Goal: Transaction & Acquisition: Purchase product/service

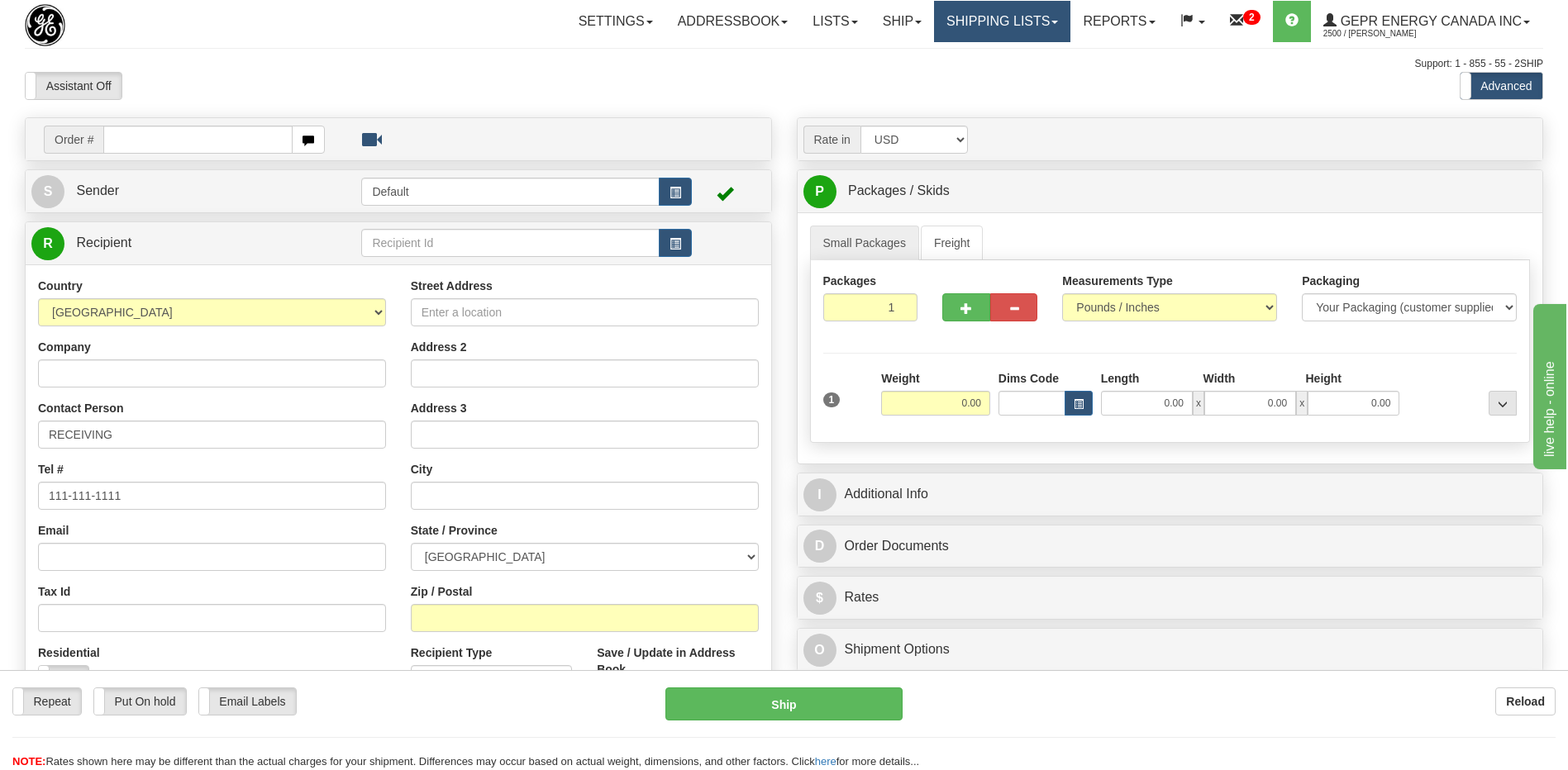
click at [965, 16] on link "Shipping lists" at bounding box center [1002, 22] width 136 height 41
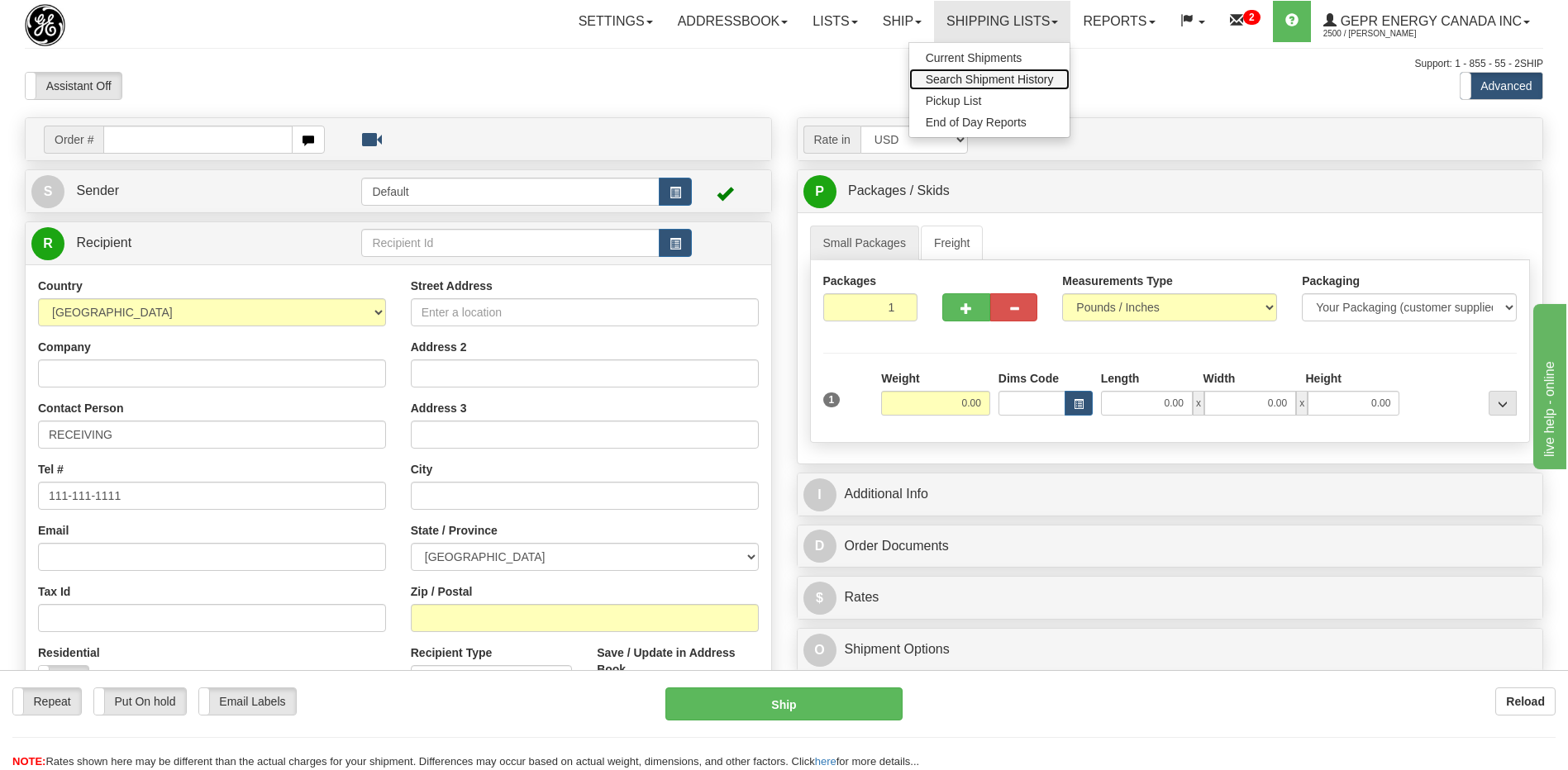
click at [951, 81] on span "Search Shipment History" at bounding box center [989, 78] width 129 height 13
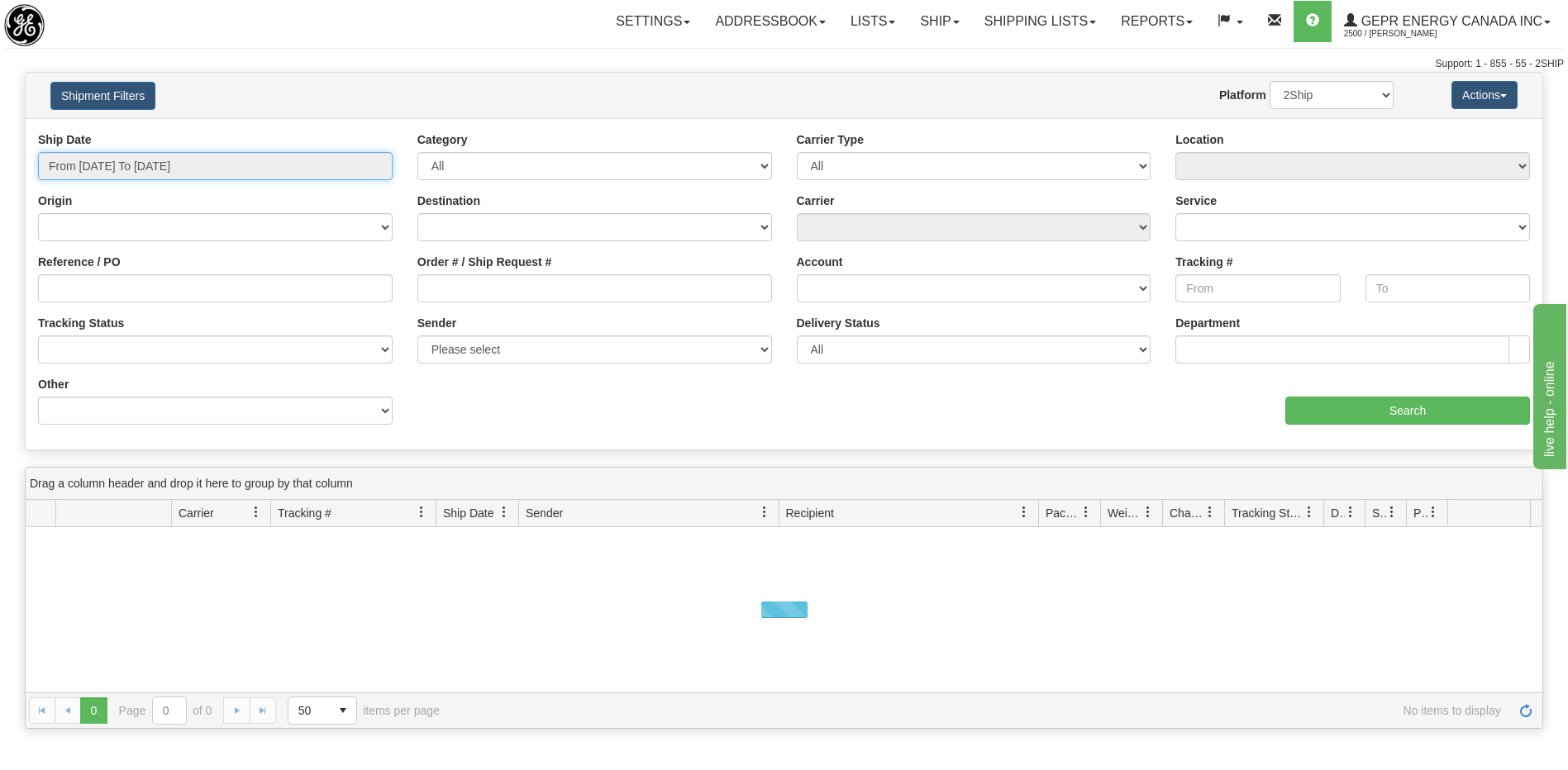
type input "[DATE]"
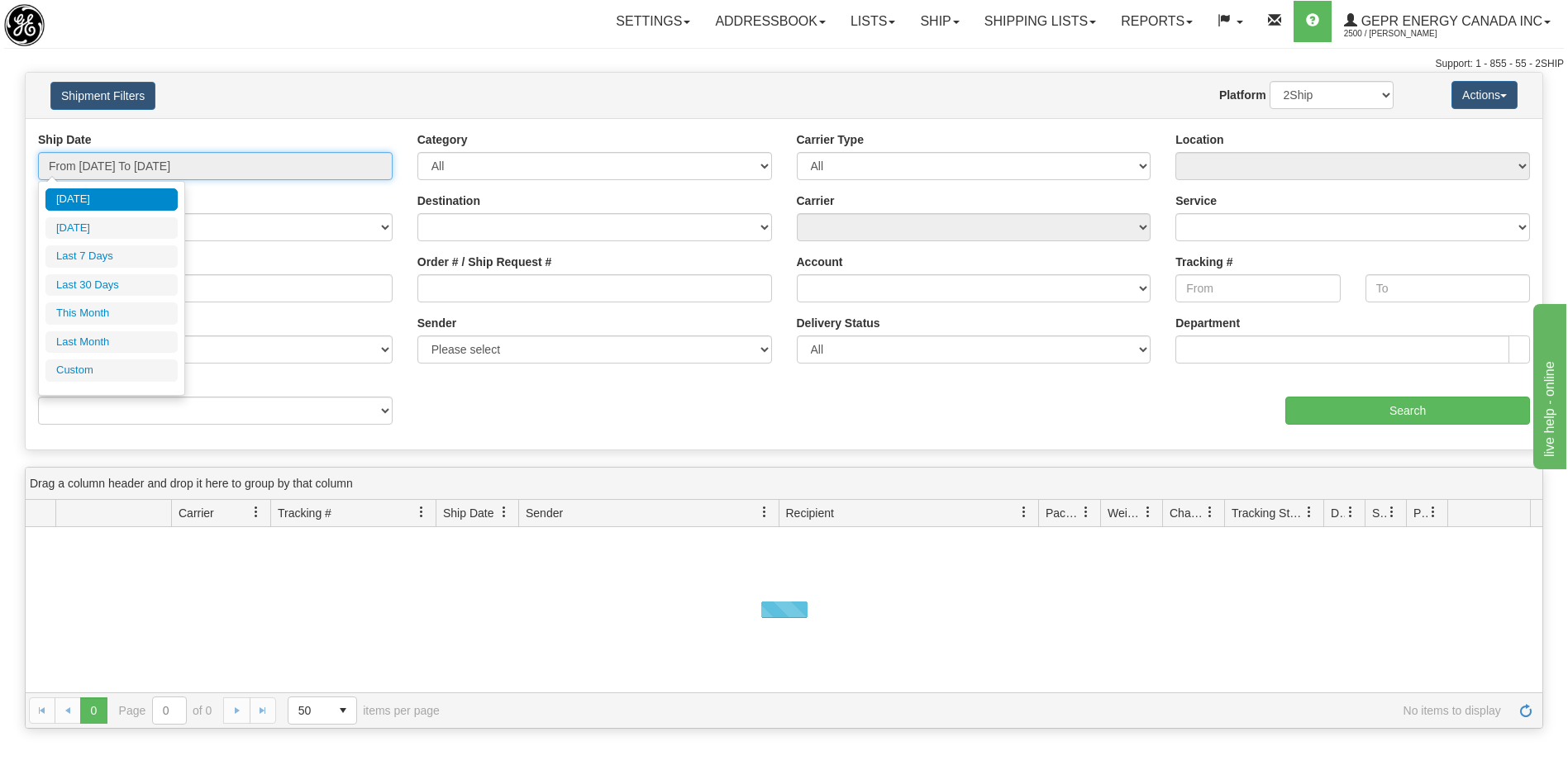
click at [125, 158] on input "From [DATE] To [DATE]" at bounding box center [215, 166] width 354 height 28
type input "[DATE]"
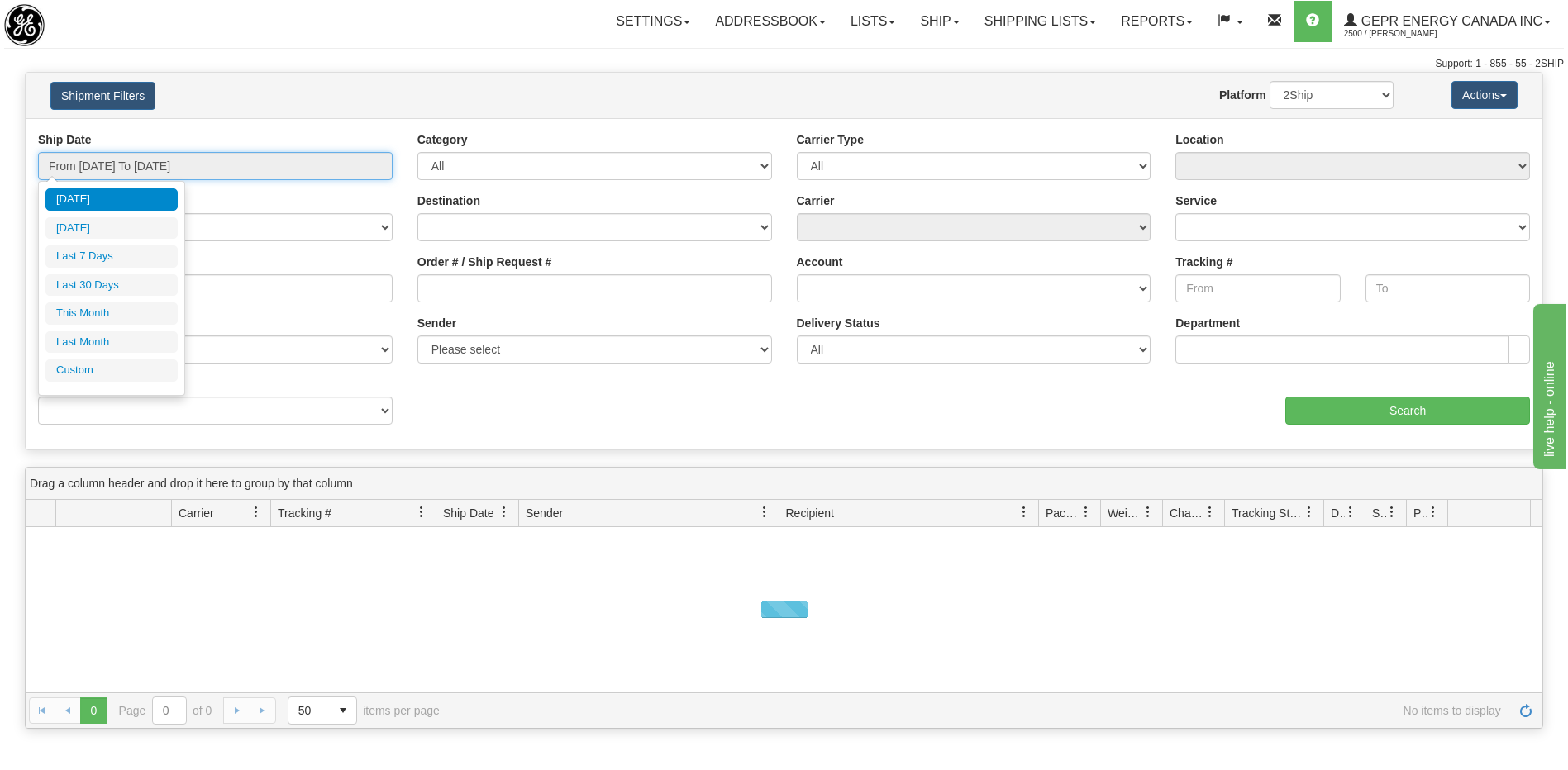
type input "[DATE]"
click at [127, 372] on li "Custom" at bounding box center [111, 371] width 132 height 22
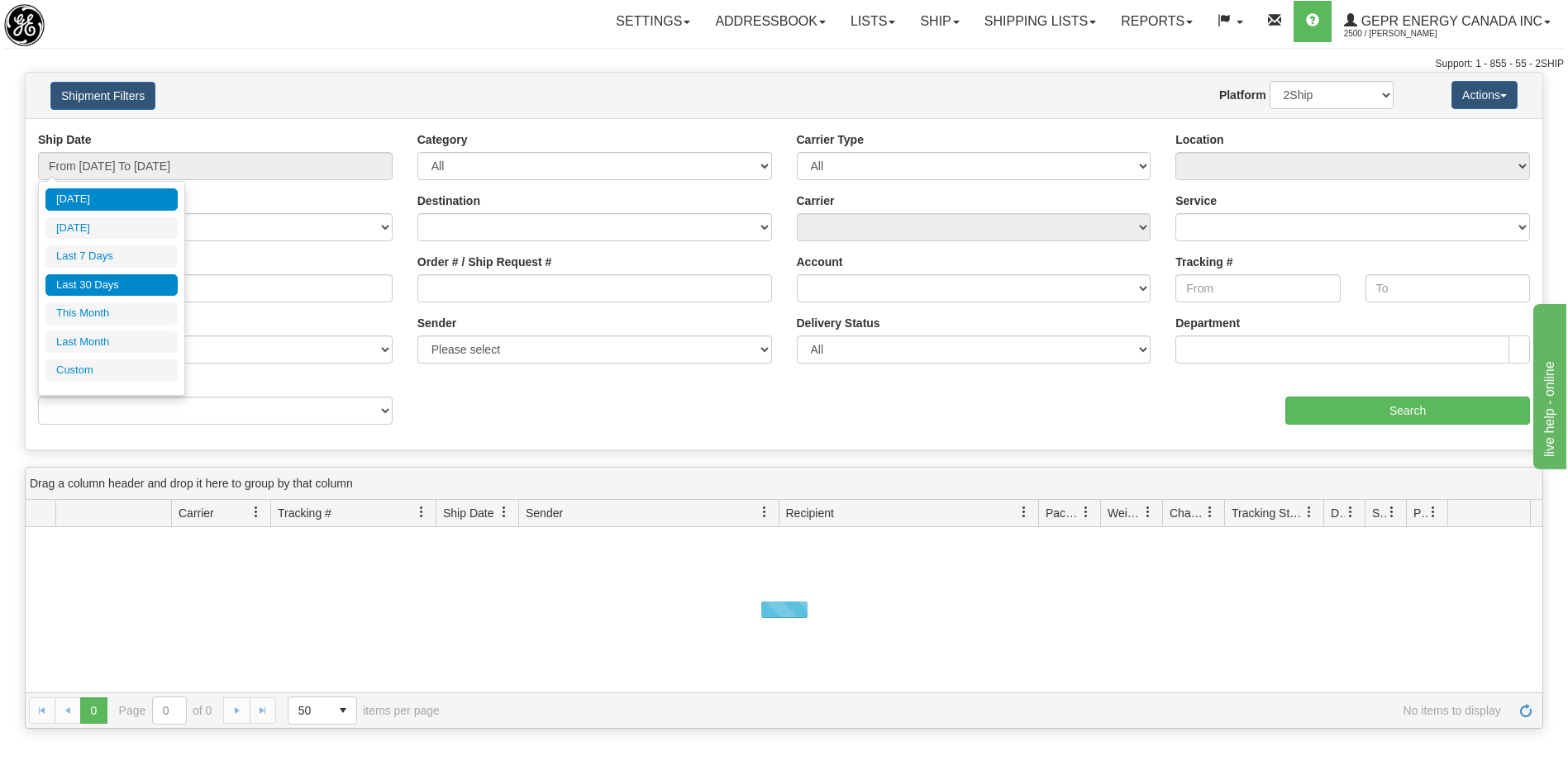
type input "[DATE]"
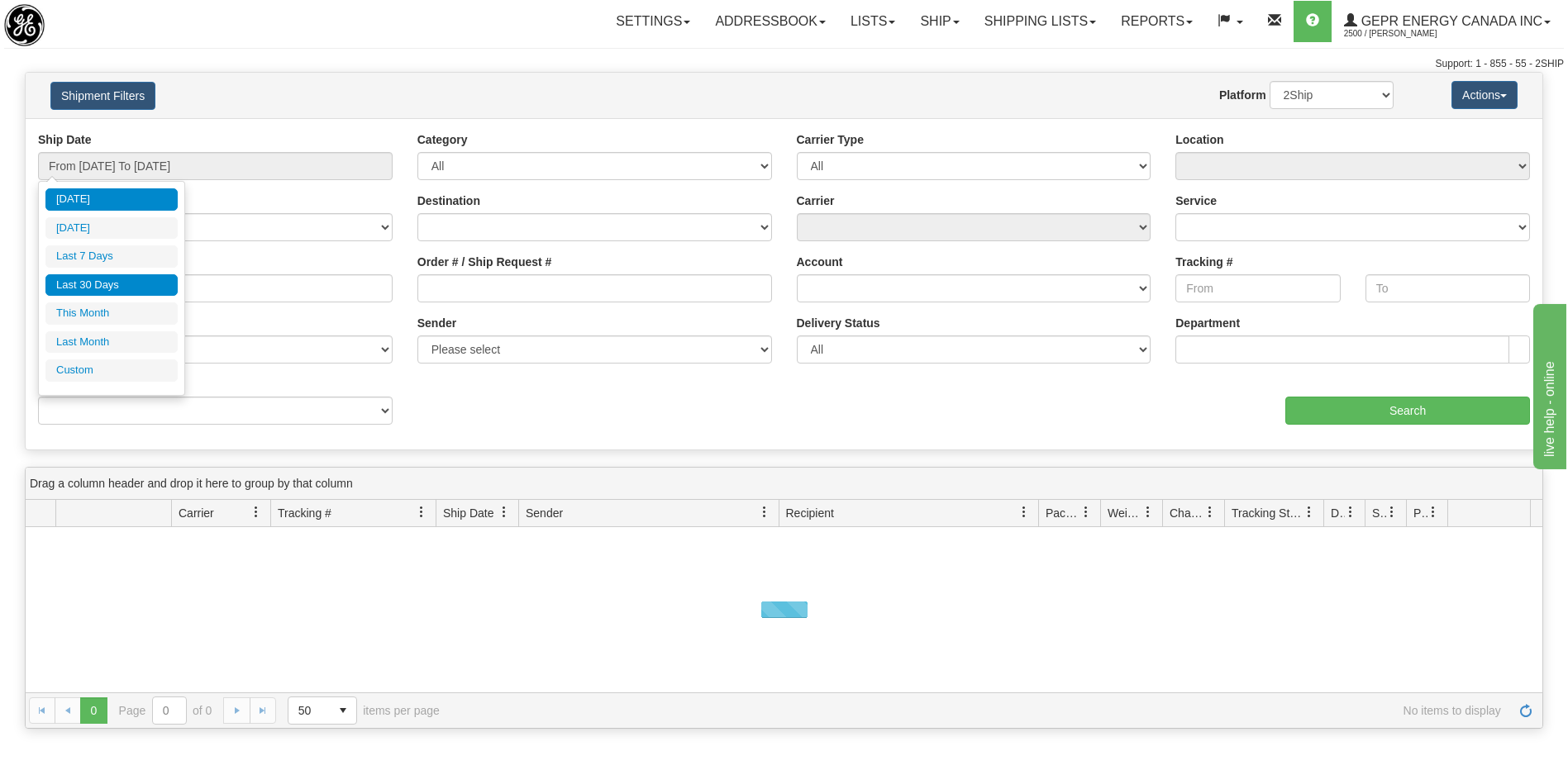
type input "[DATE]"
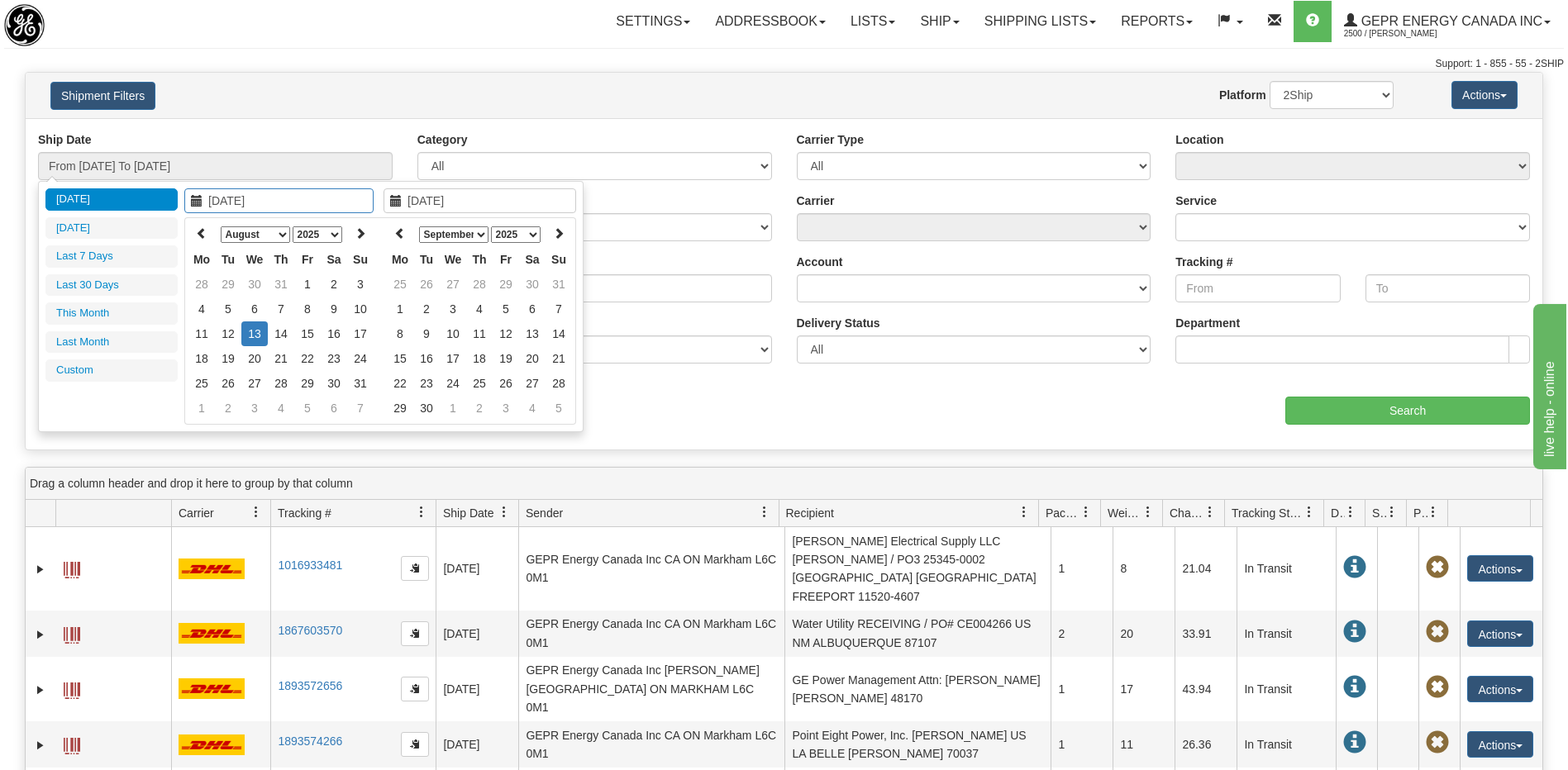
type input "[DATE]"
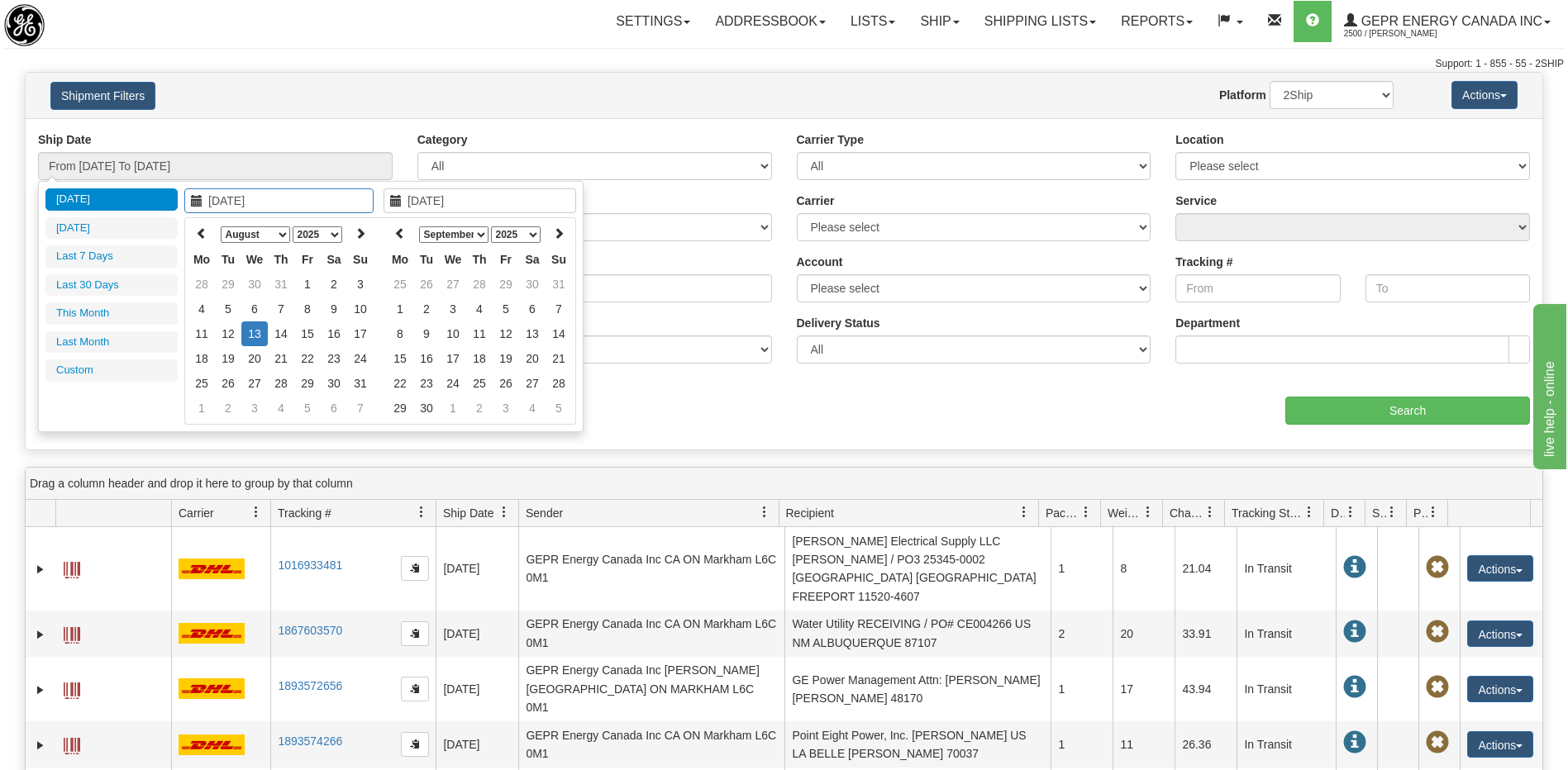
type input "[DATE]"
click at [203, 234] on icon at bounding box center [201, 233] width 11 height 11
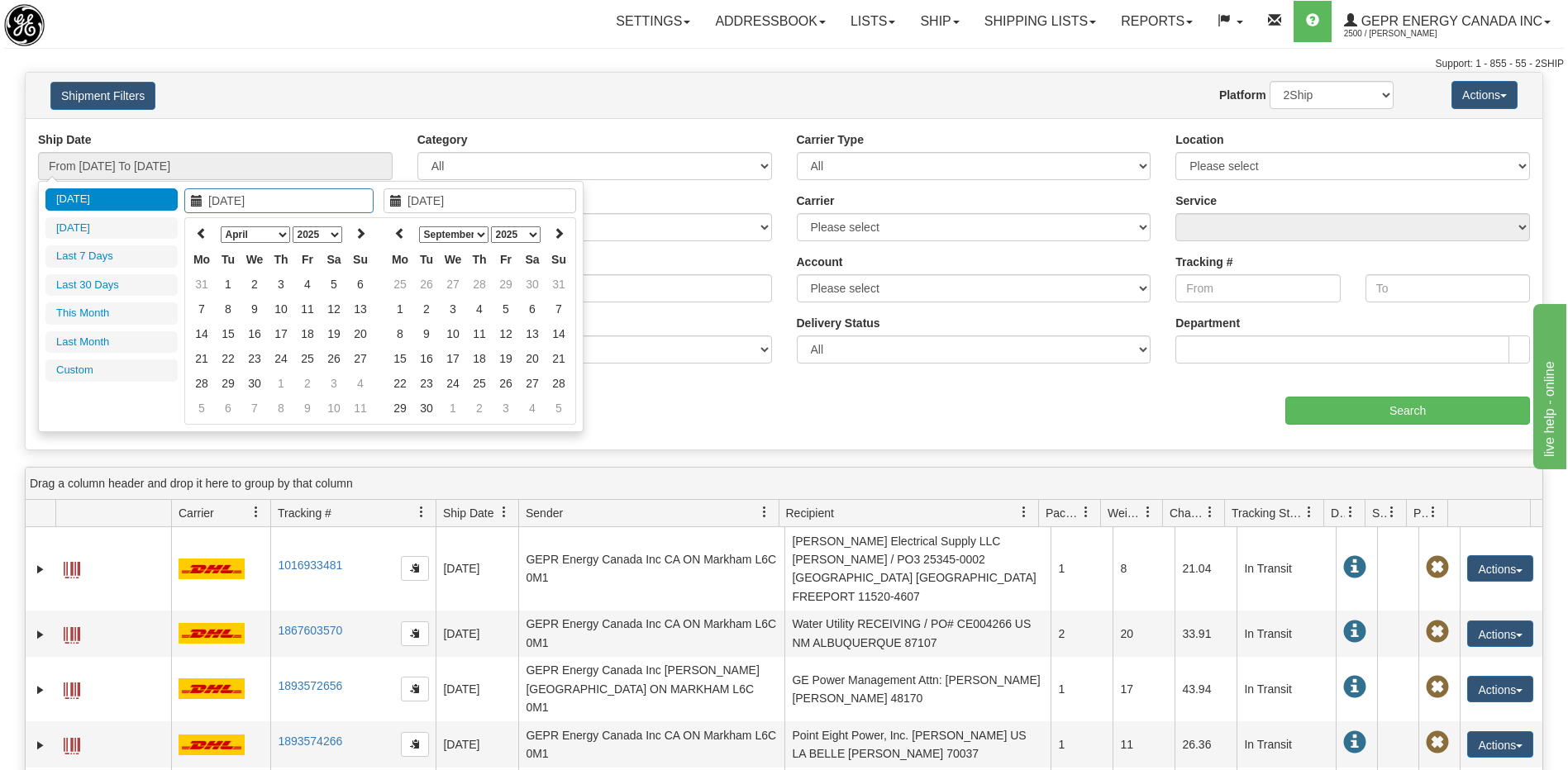
click at [203, 234] on icon at bounding box center [201, 233] width 11 height 11
type input "[DATE]"
click at [354, 278] on td "1" at bounding box center [360, 284] width 27 height 25
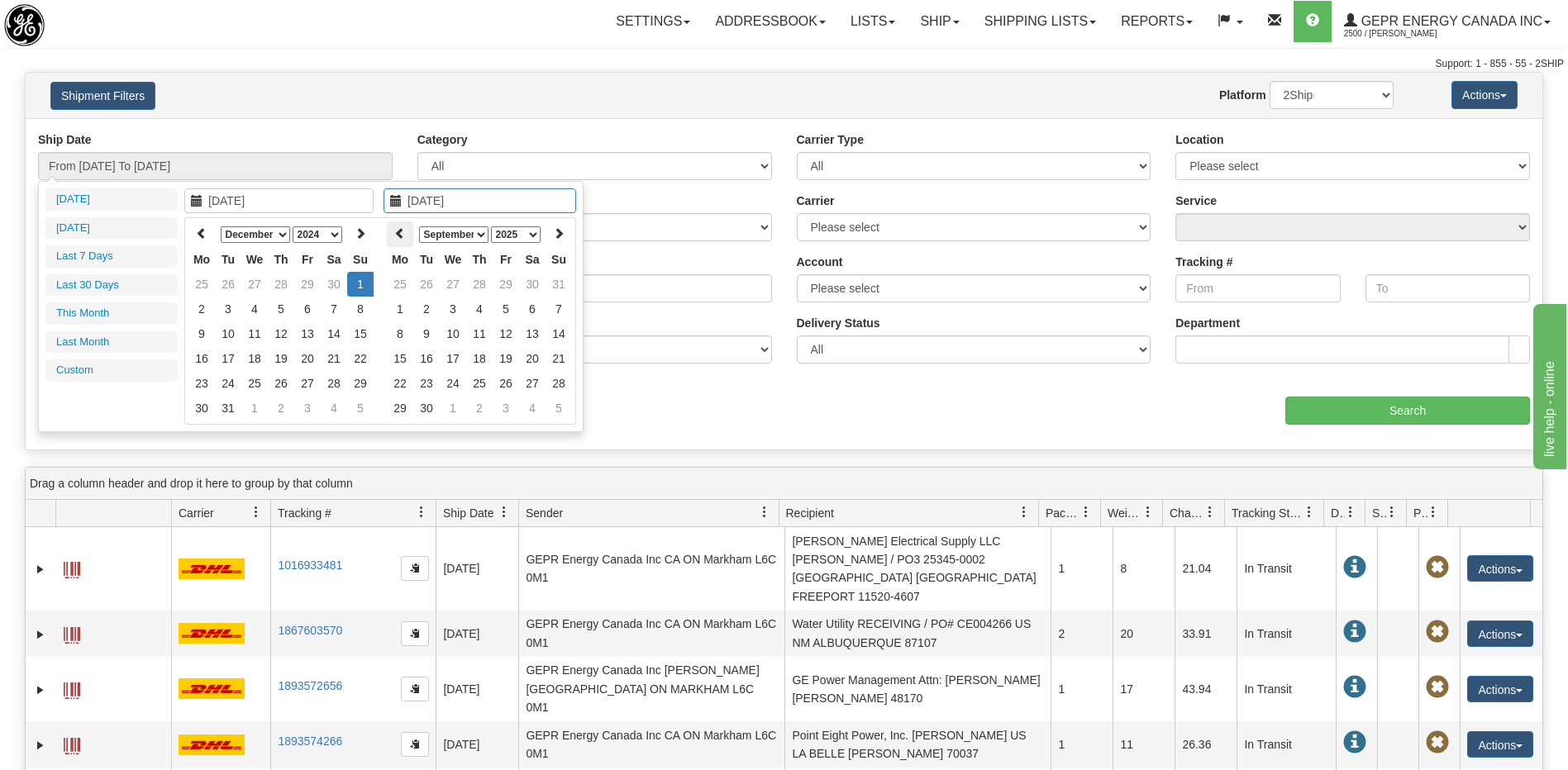
click at [397, 234] on icon at bounding box center [399, 233] width 11 height 11
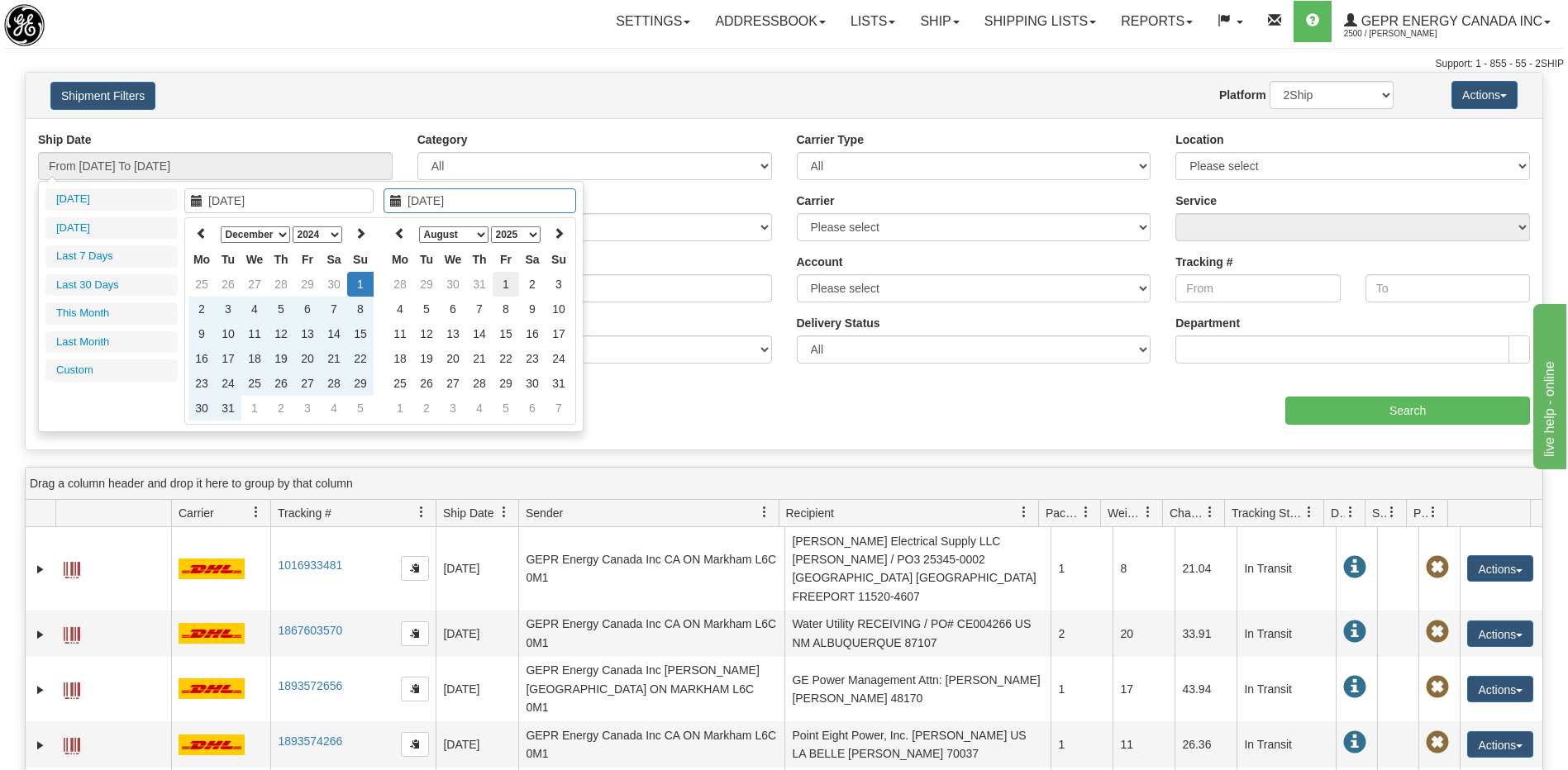
type input "[DATE]"
click at [507, 283] on td "1" at bounding box center [505, 284] width 27 height 25
type input "From [DATE] To [DATE]"
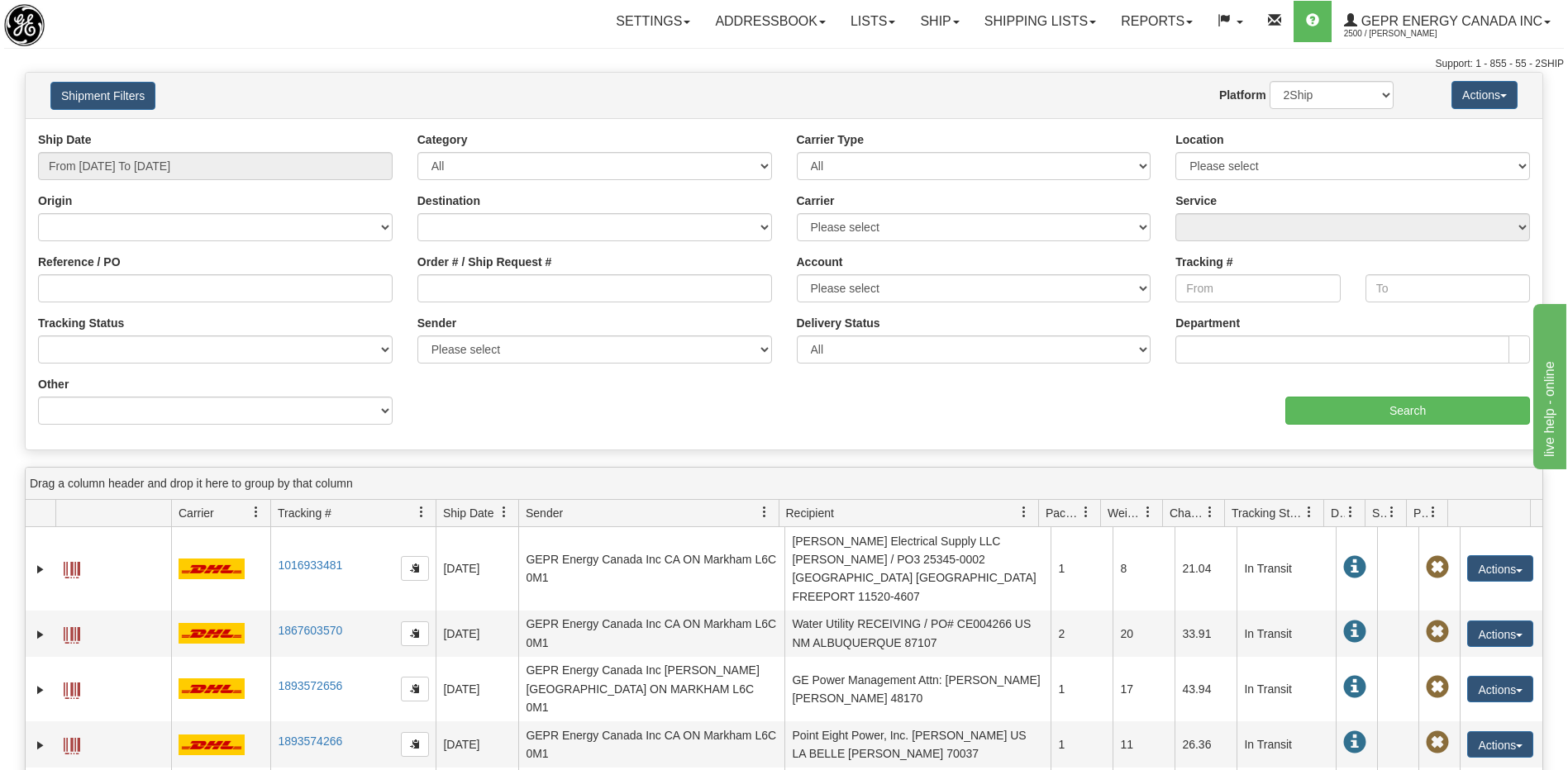
click at [298, 426] on div "Other Billing Account # Billing Type BOL # (LTL) Commodity Or Documents Consoli…" at bounding box center [216, 406] width 379 height 61
click at [293, 416] on select "Billing Account # Billing Type BOL # (LTL) Commodity Or Documents Consolidation…" at bounding box center [215, 410] width 354 height 28
select select "Recipient_ZIP"
click at [38, 397] on select "Billing Account # Billing Type BOL # (LTL) Commodity Or Documents Consolidation…" at bounding box center [215, 410] width 354 height 28
click at [479, 407] on input "Value" at bounding box center [594, 410] width 354 height 28
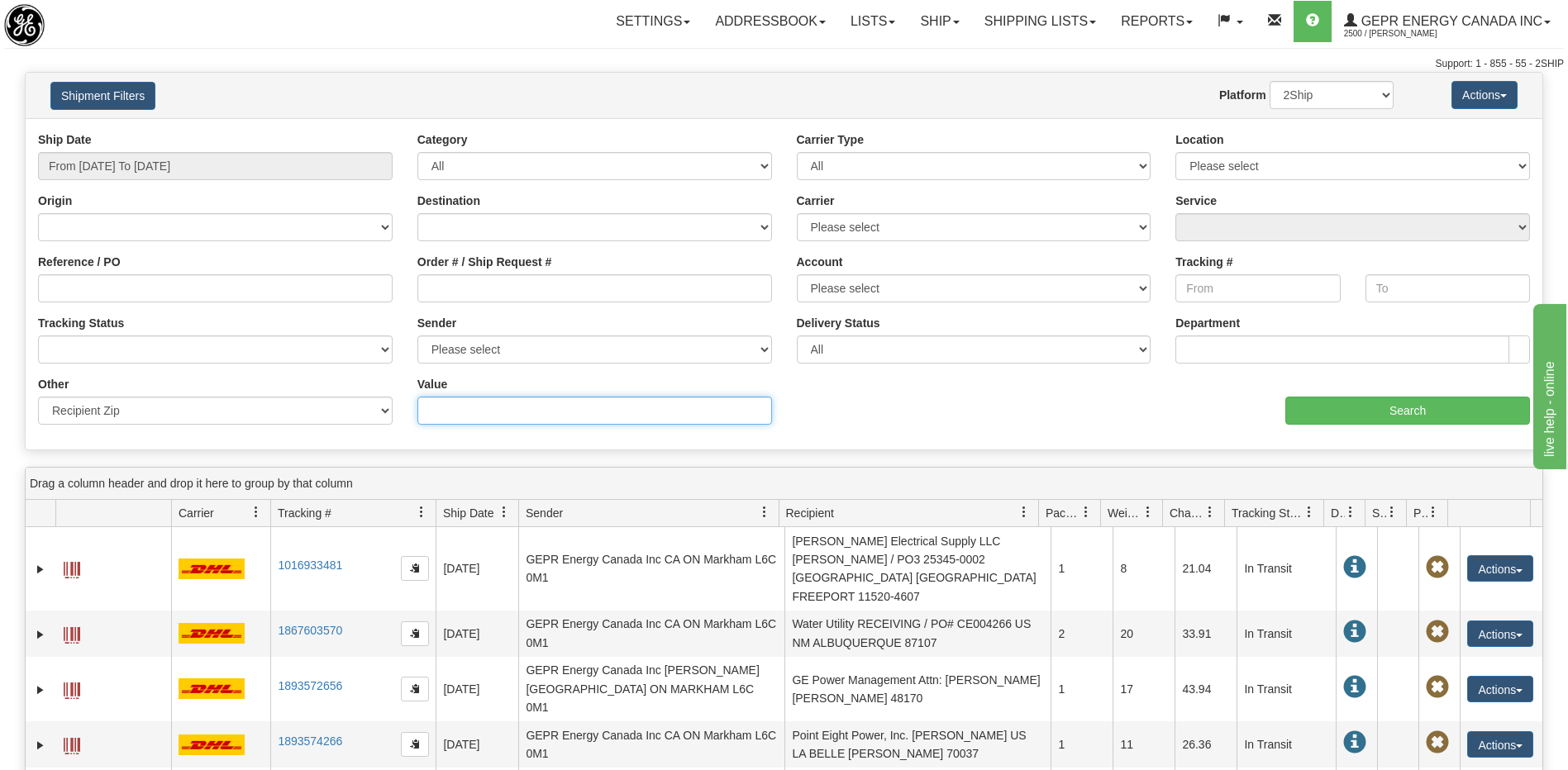
paste input "050035"
type input "050035"
click at [1354, 419] on input "Search" at bounding box center [1408, 410] width 245 height 28
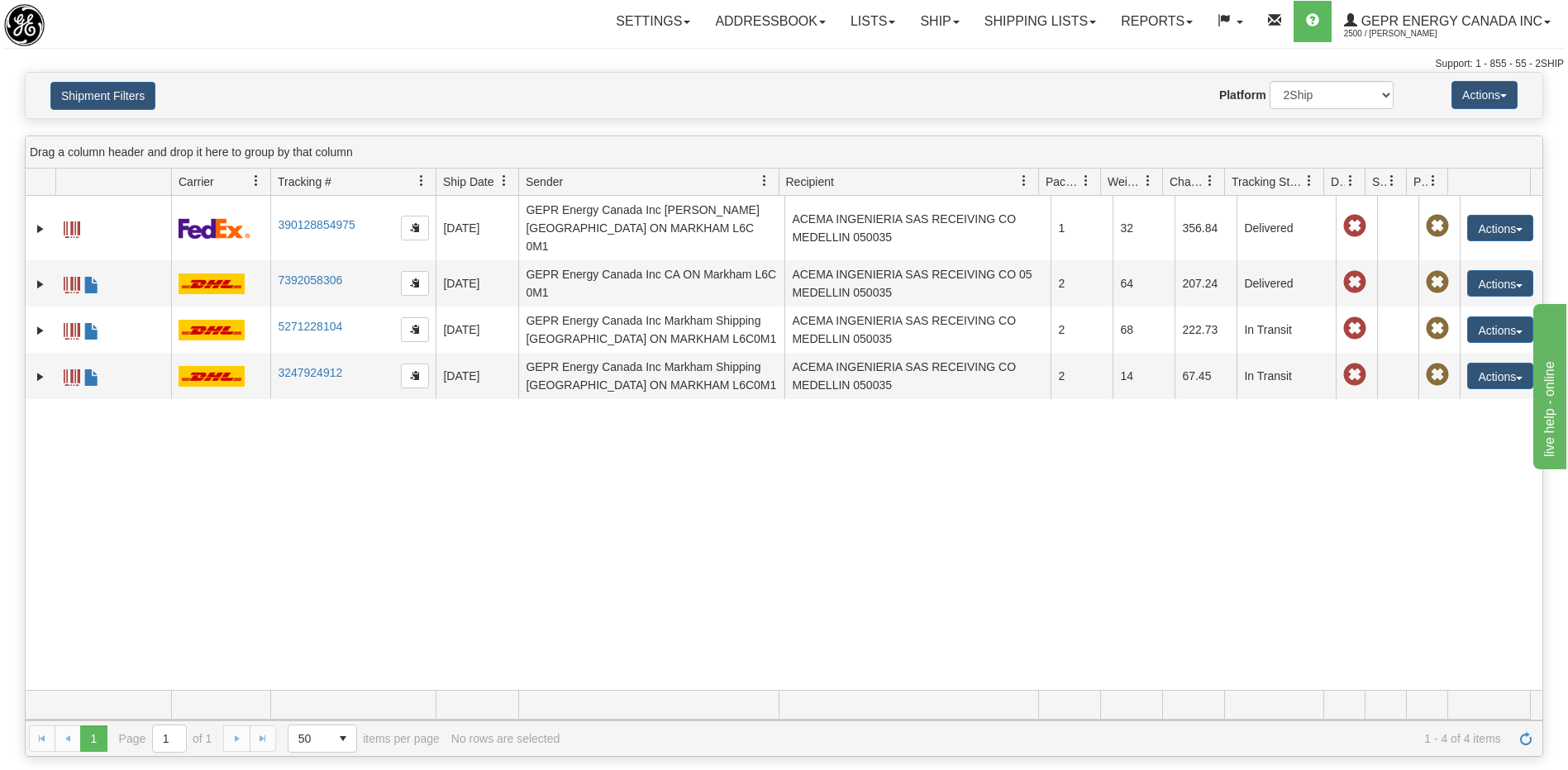
click at [1132, 564] on div "31051616 2500 390128854975 [DATE] [DATE] 12:18:09 PM GEPR Energy Canada Inc [PE…" at bounding box center [784, 442] width 1516 height 494
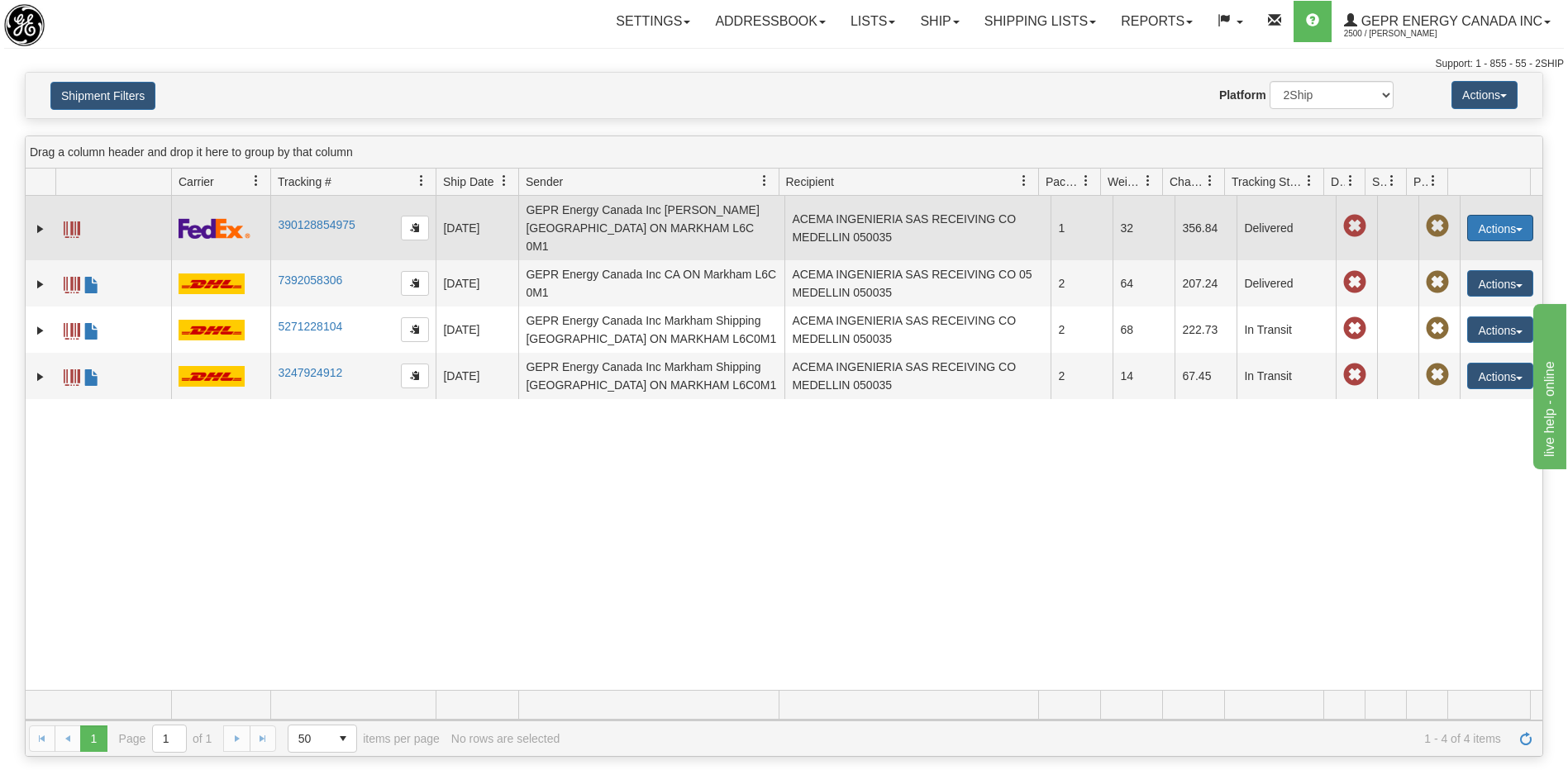
click at [1483, 225] on button "Actions" at bounding box center [1500, 228] width 66 height 27
click at [1453, 247] on link "Repeat" at bounding box center [1465, 258] width 132 height 22
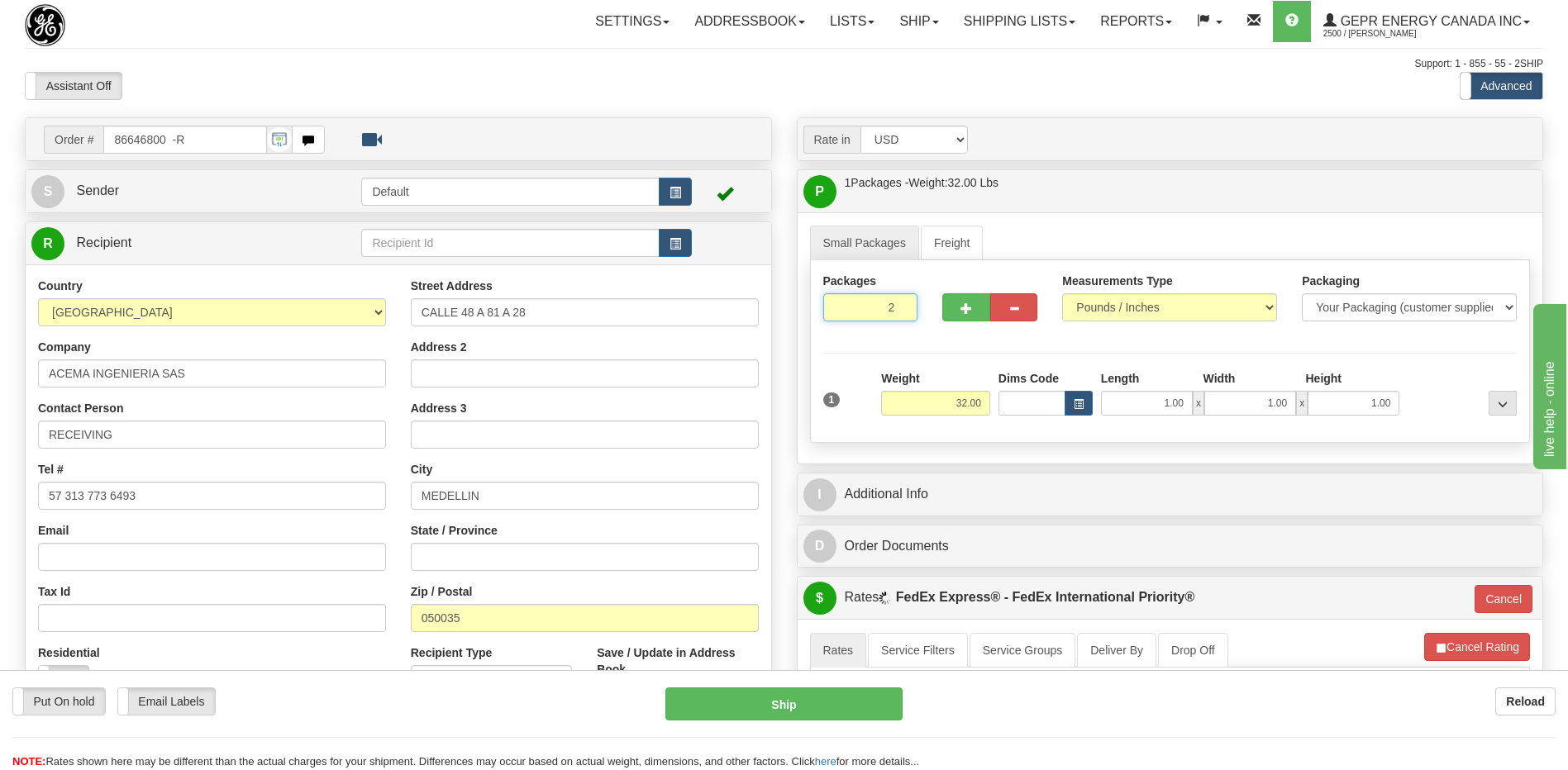
type input "2"
click at [900, 304] on input "2" at bounding box center [870, 307] width 95 height 28
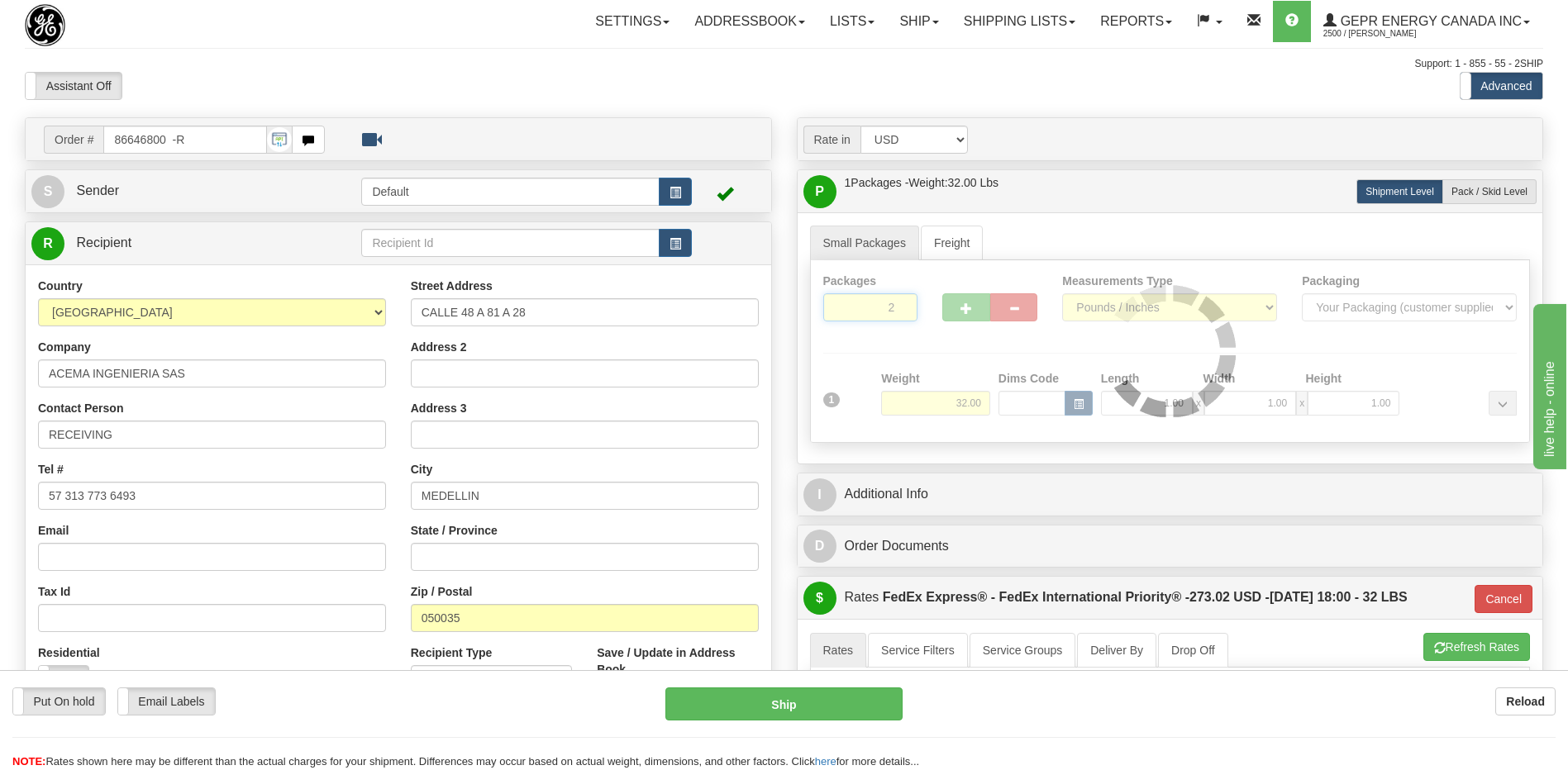
type input "01"
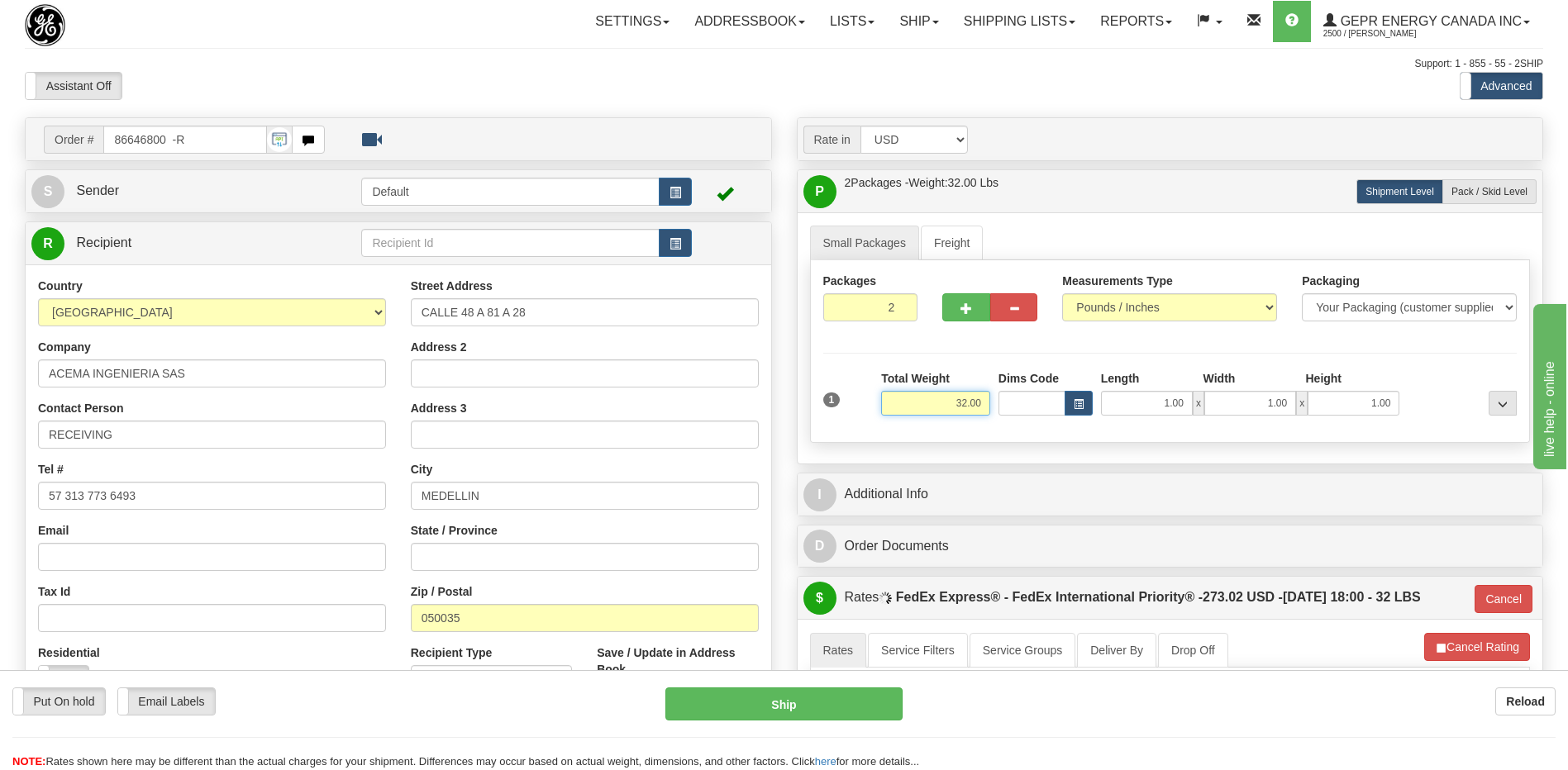
click at [970, 405] on input "32.00" at bounding box center [935, 403] width 109 height 25
type input "14"
type input "01"
type input "14.00"
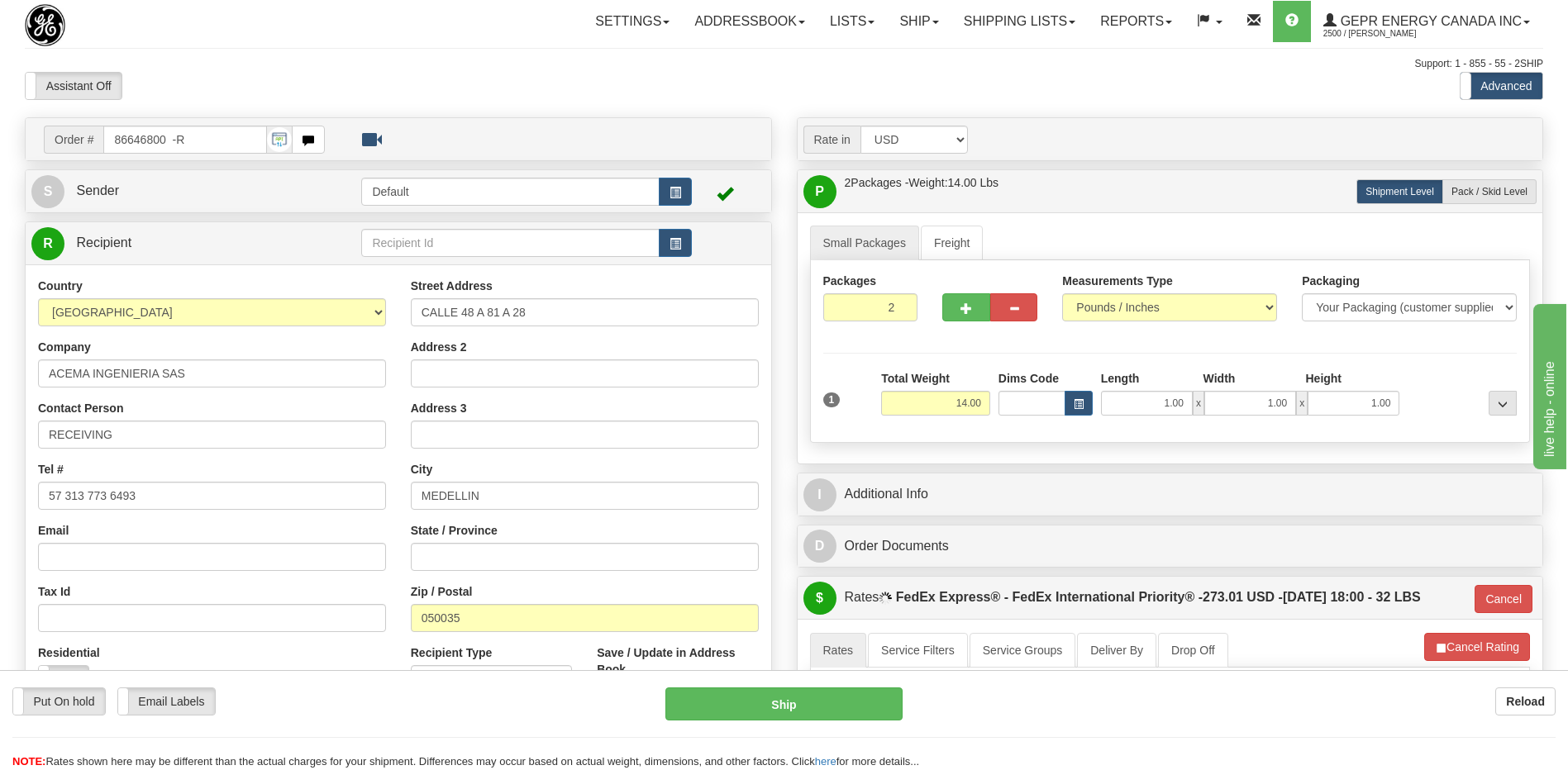
click at [736, 72] on div "Previous Next" at bounding box center [784, 72] width 257 height 1
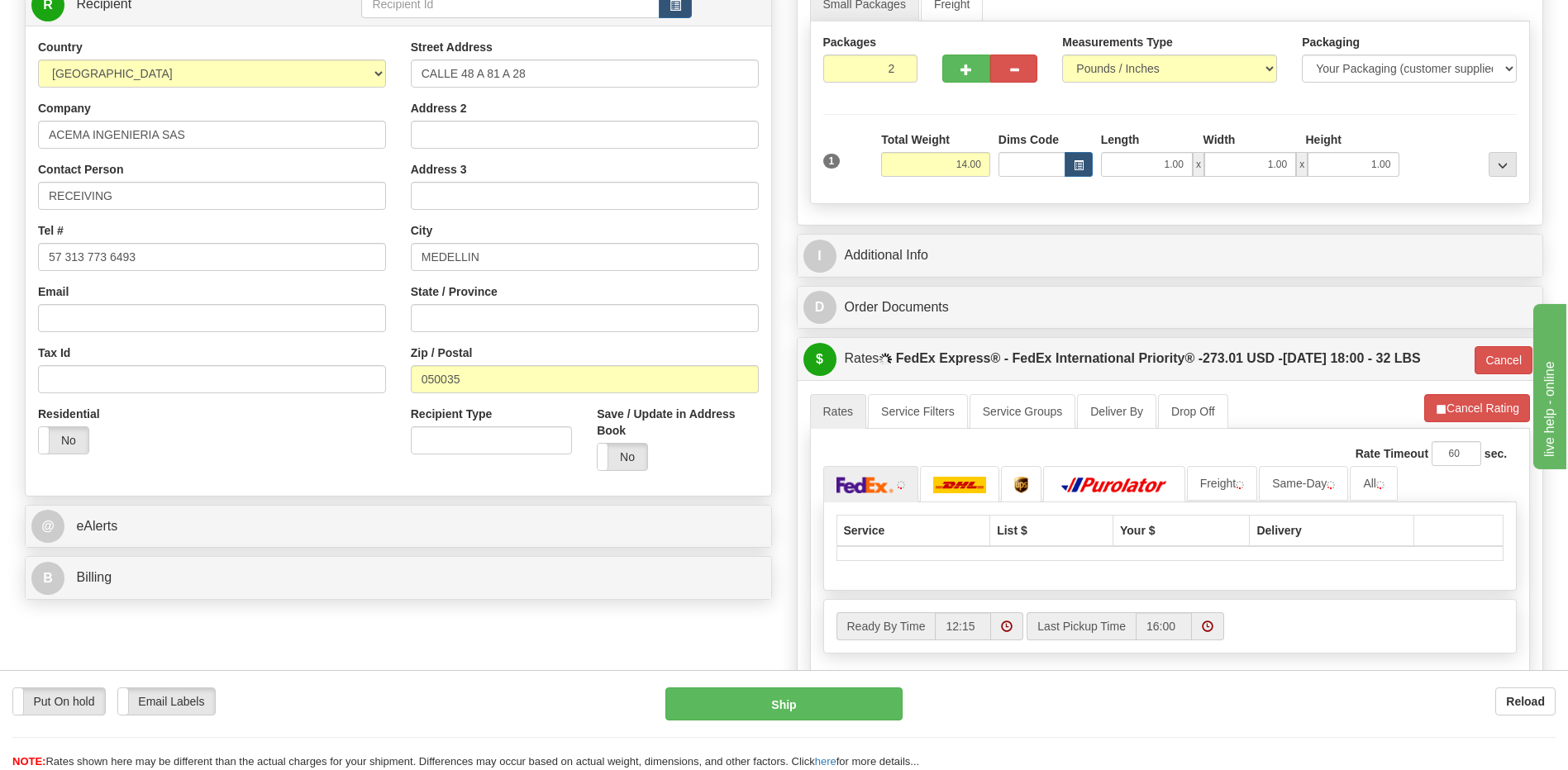
scroll to position [247, 0]
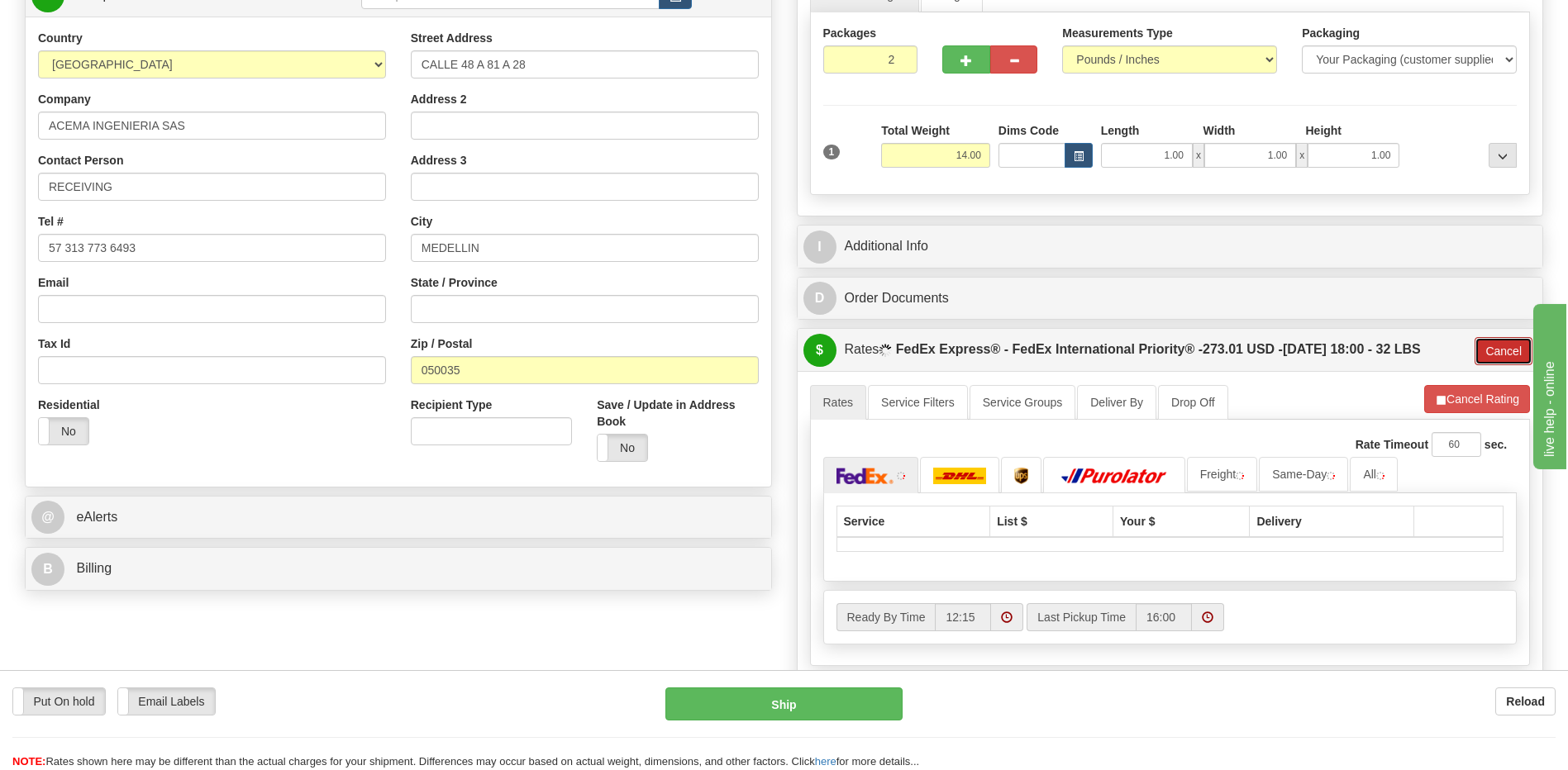
click at [1492, 349] on button "Cancel" at bounding box center [1502, 351] width 58 height 28
click at [0, 0] on button "Refresh Rates" at bounding box center [0, 0] width 0 height 0
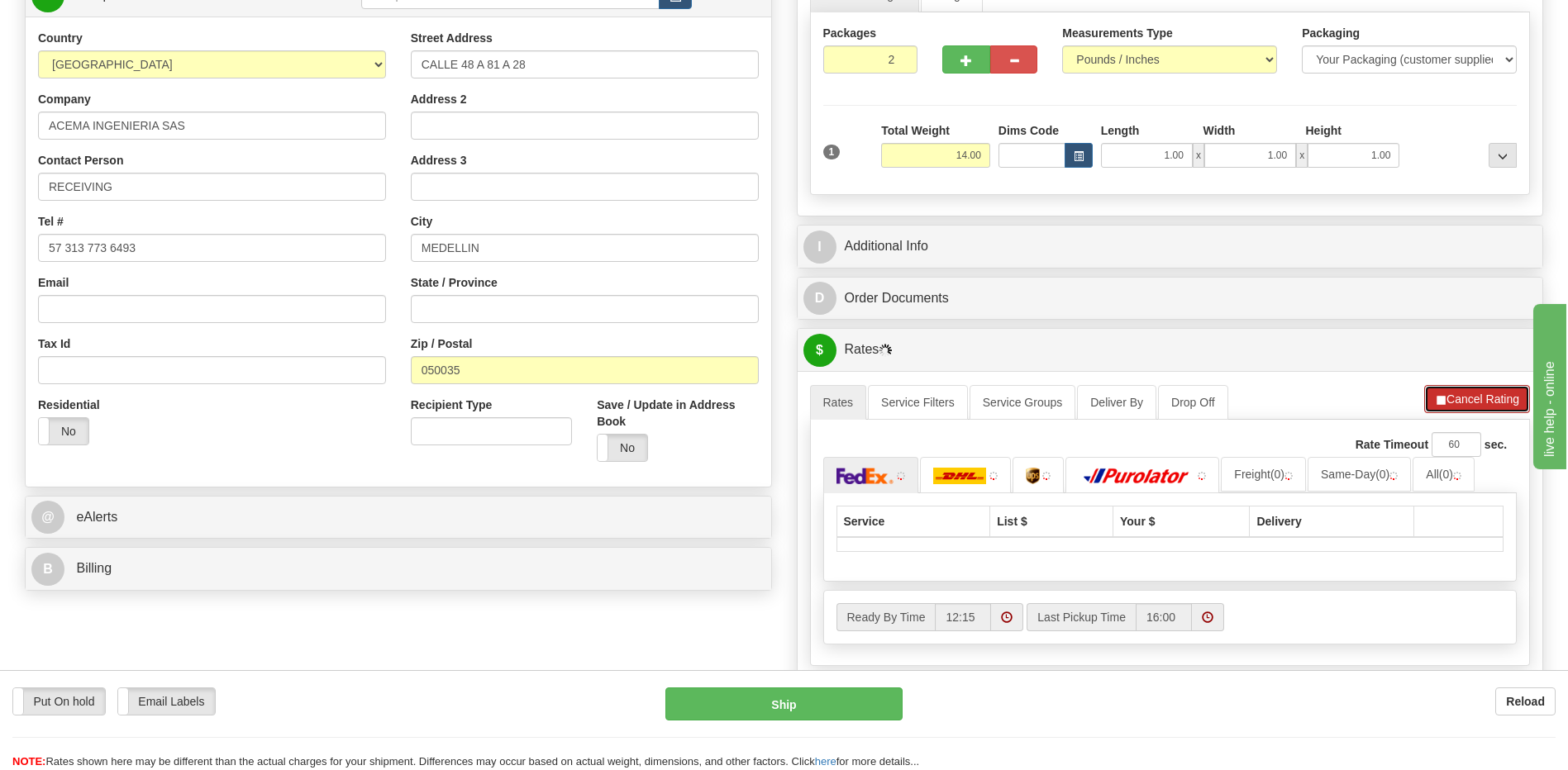
click at [1476, 398] on button "Cancel Rating" at bounding box center [1477, 399] width 106 height 28
click at [1476, 398] on button "Refresh Rates" at bounding box center [1477, 399] width 107 height 28
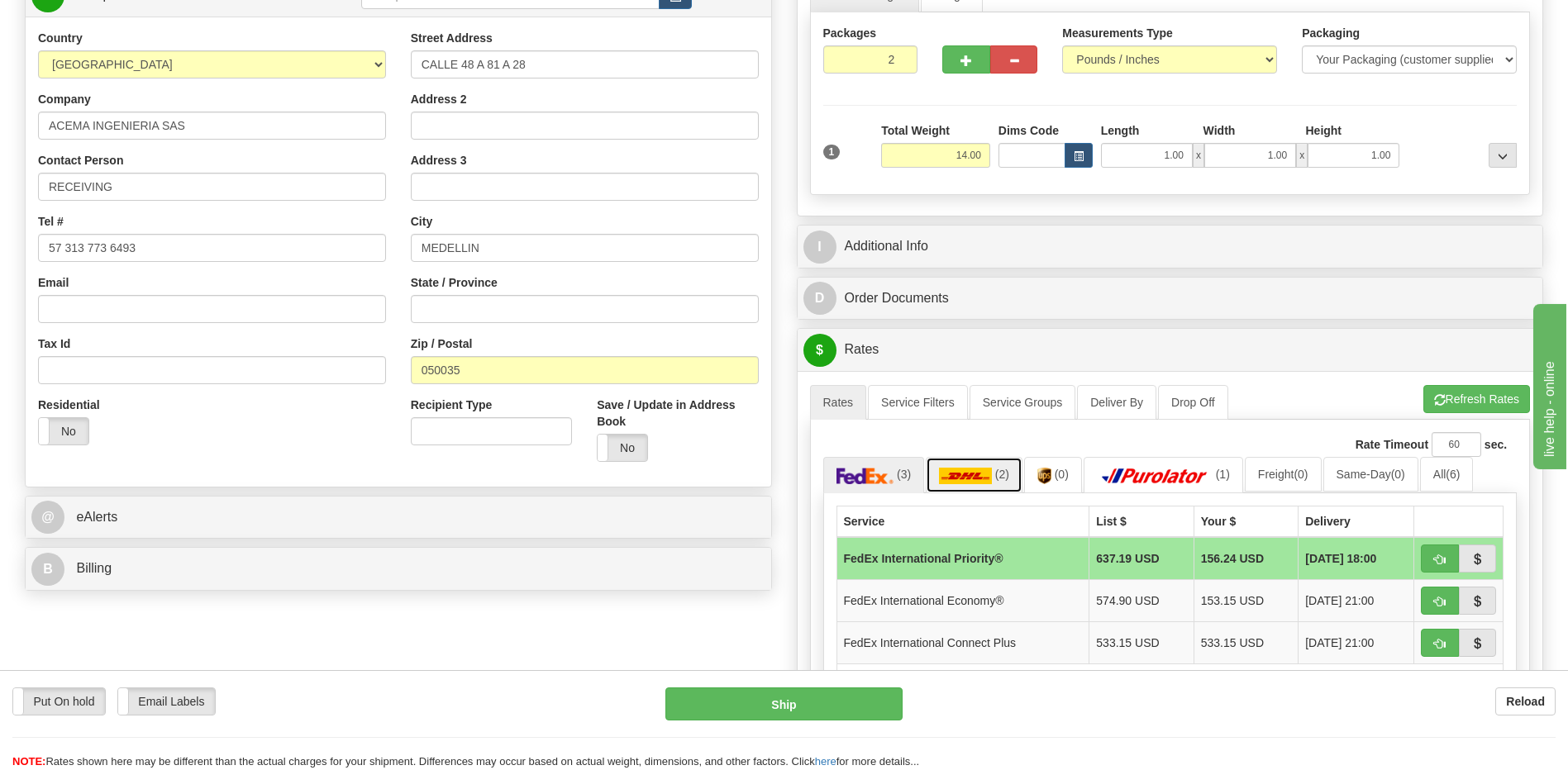
click at [968, 484] on img at bounding box center [965, 475] width 53 height 16
